Goal: Information Seeking & Learning: Learn about a topic

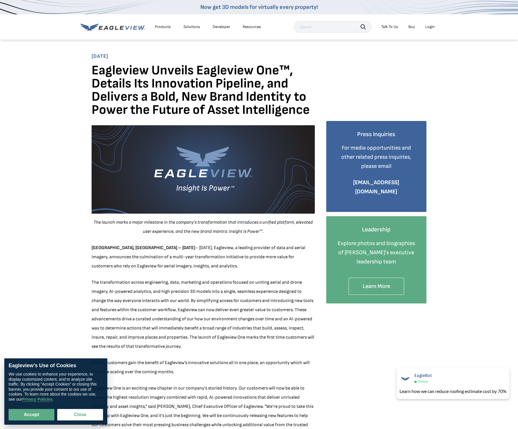
click at [113, 26] on icon at bounding box center [111, 28] width 4 height 4
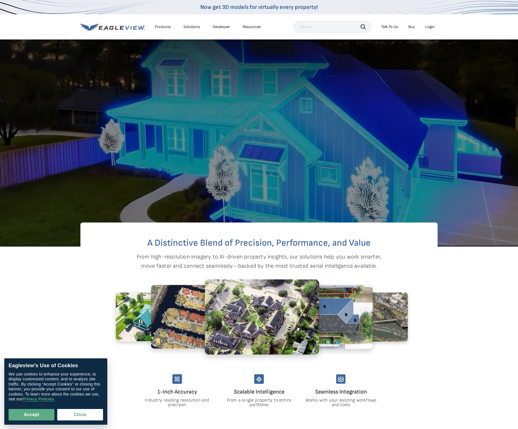
scroll to position [241, 0]
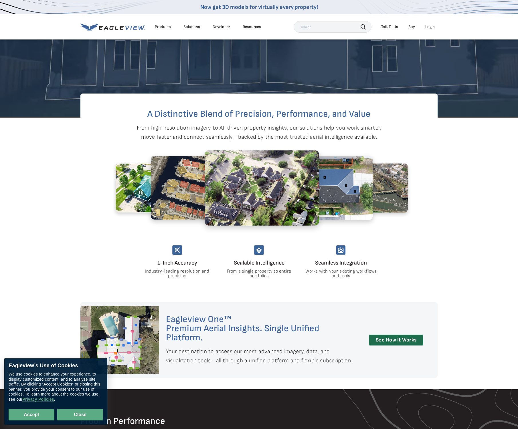
click at [78, 415] on button "Close" at bounding box center [80, 414] width 46 height 11
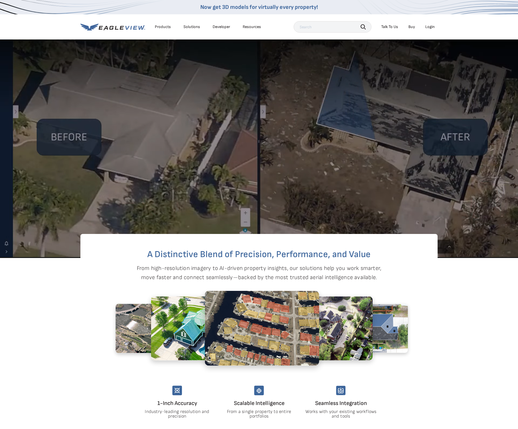
scroll to position [0, 0]
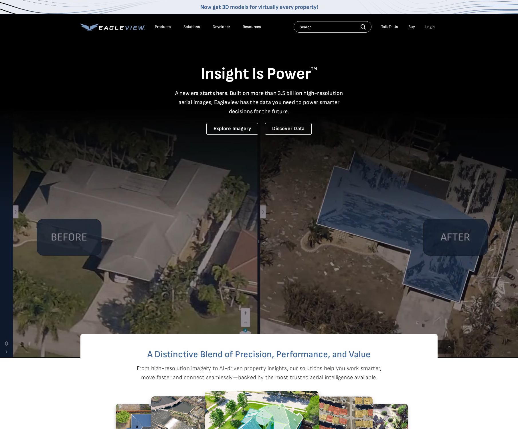
click at [240, 196] on video at bounding box center [259, 179] width 518 height 358
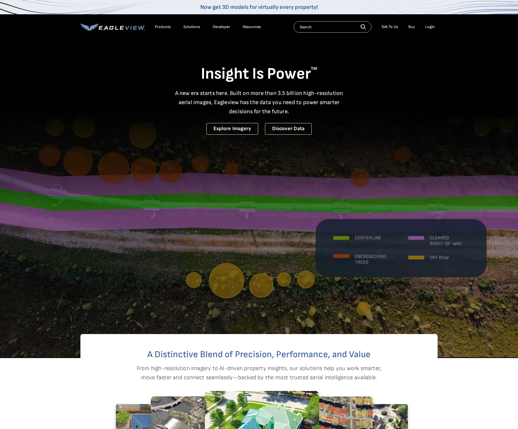
click at [215, 255] on video at bounding box center [259, 179] width 518 height 358
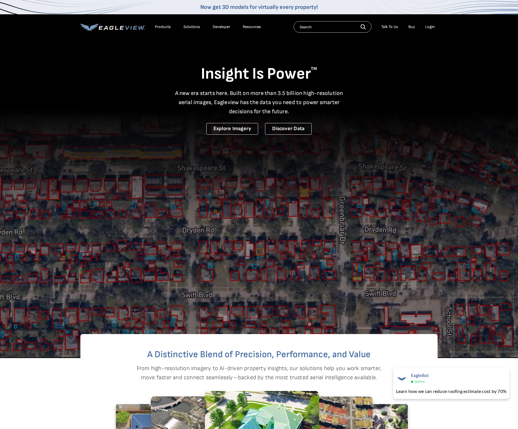
click at [112, 152] on video at bounding box center [259, 179] width 518 height 358
